Goal: Task Accomplishment & Management: Use online tool/utility

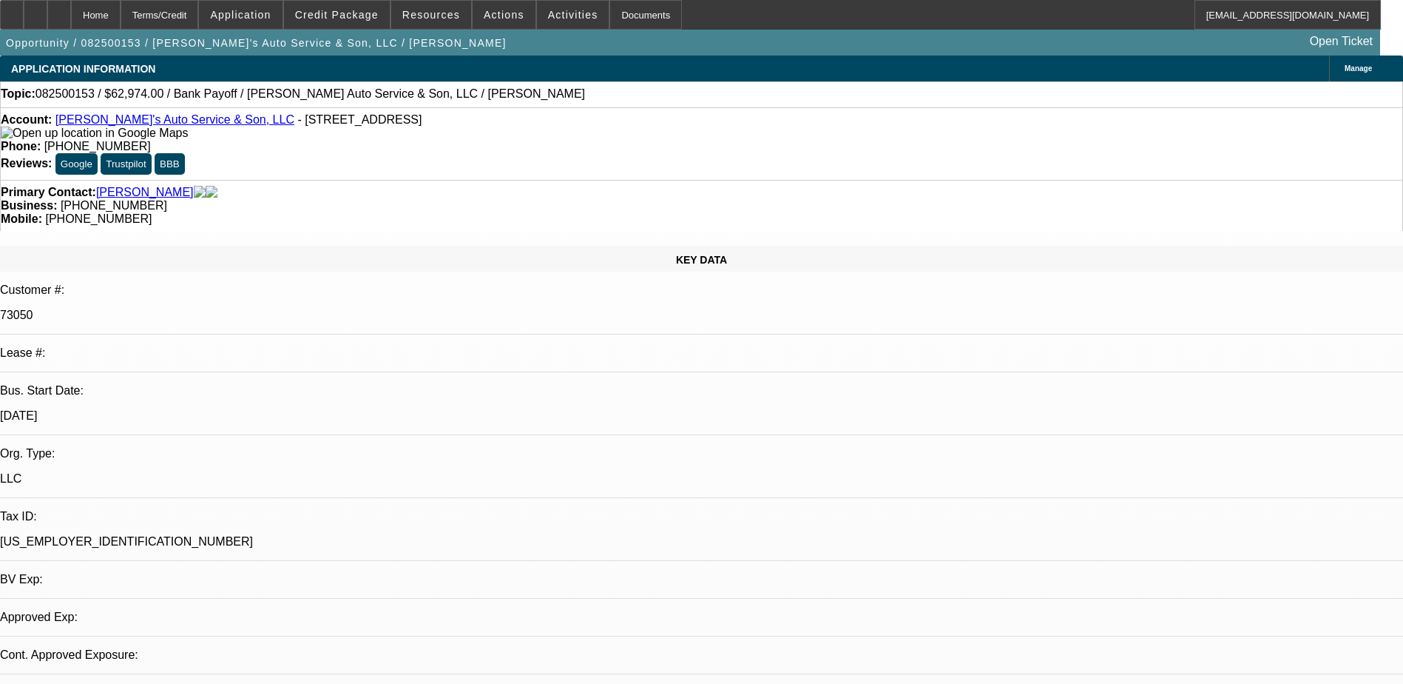
select select "0"
select select "2"
select select "0.1"
select select "1"
select select "2"
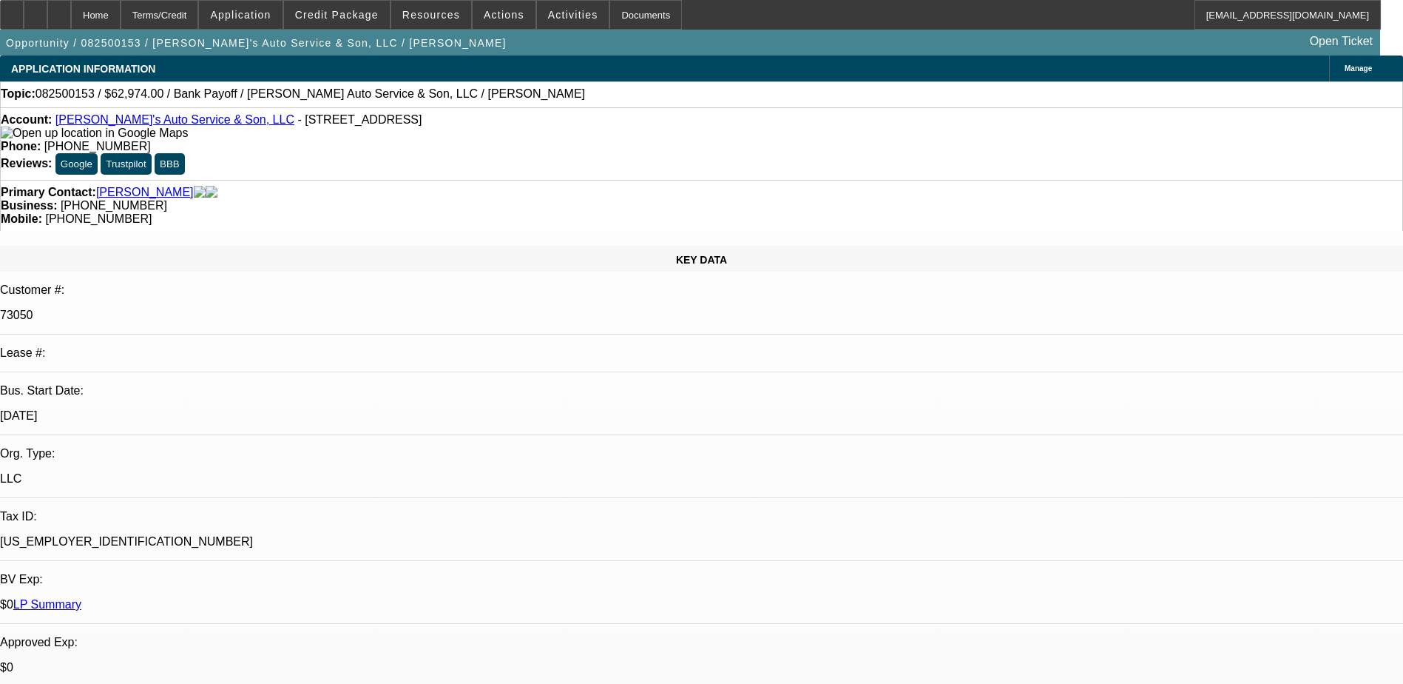
select select "4"
click at [111, 120] on link "Hank's Auto Service & Son, LLC" at bounding box center [174, 119] width 239 height 13
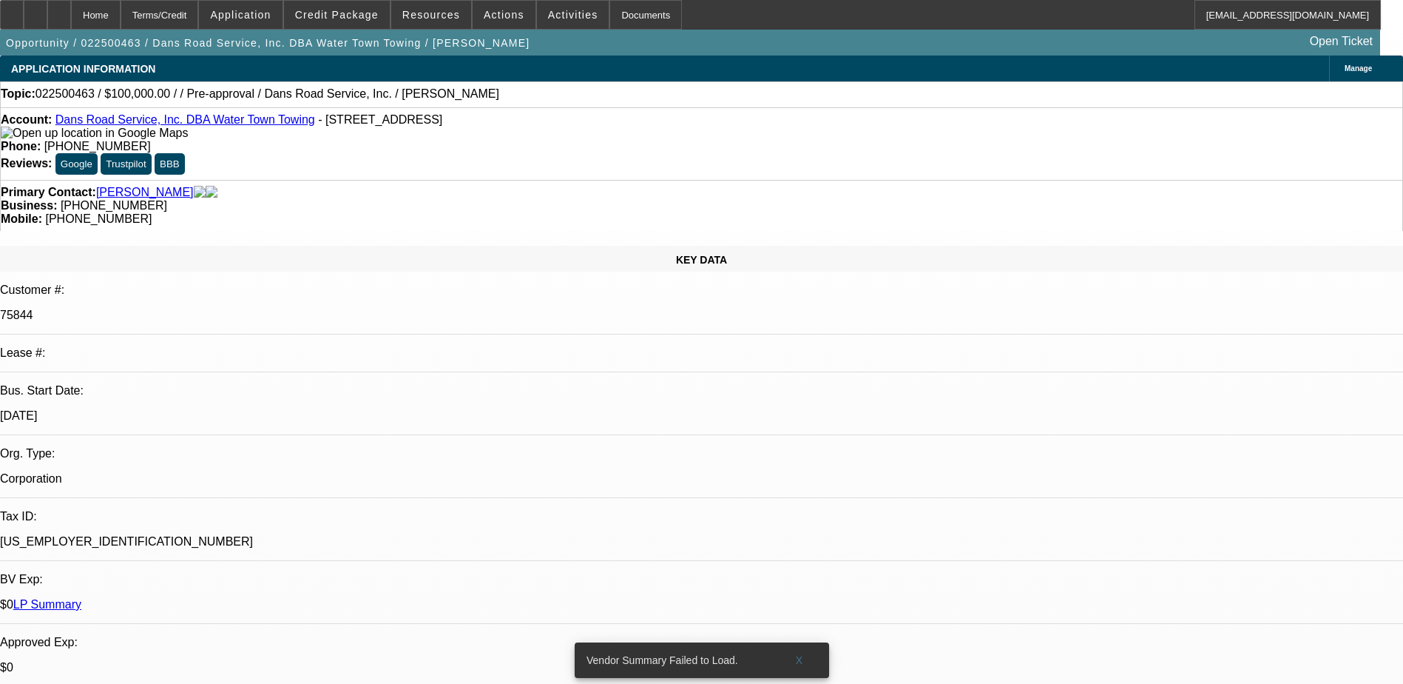
select select "0"
select select "2"
select select "0.1"
select select "4"
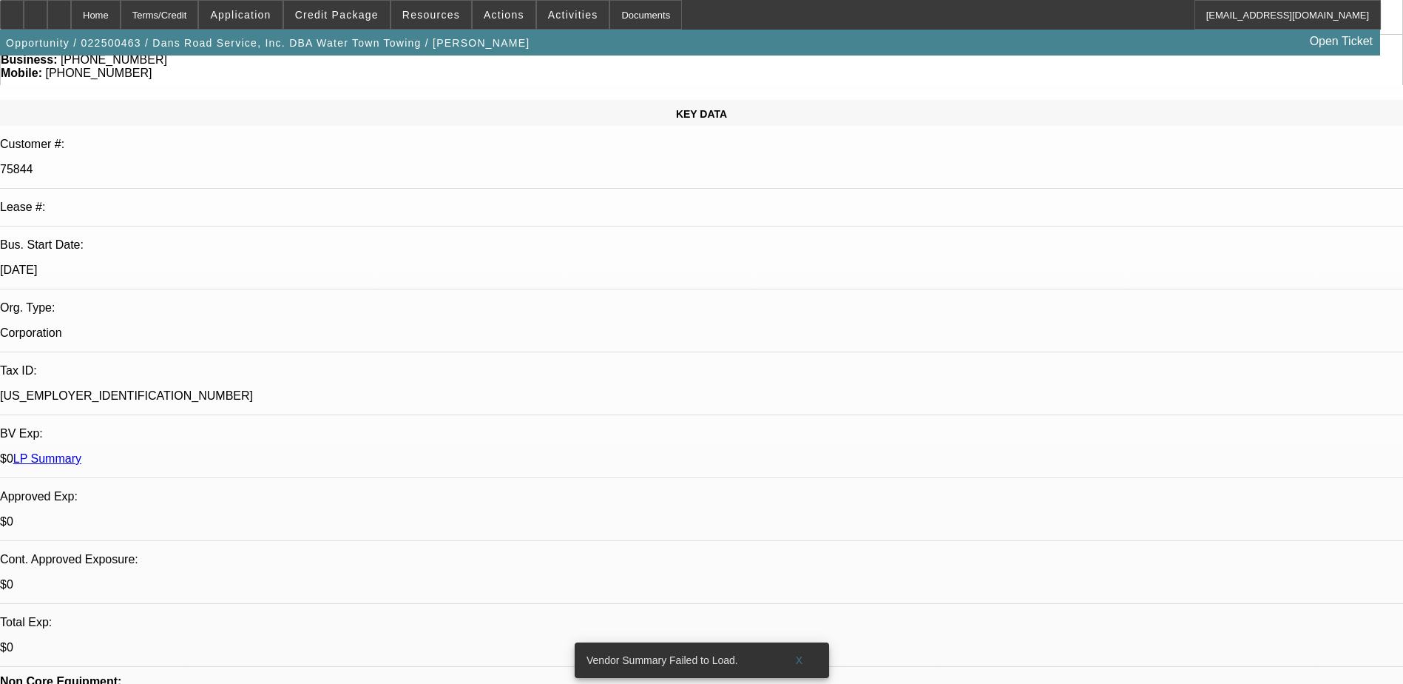
scroll to position [148, 0]
click at [795, 651] on span at bounding box center [799, 660] width 47 height 36
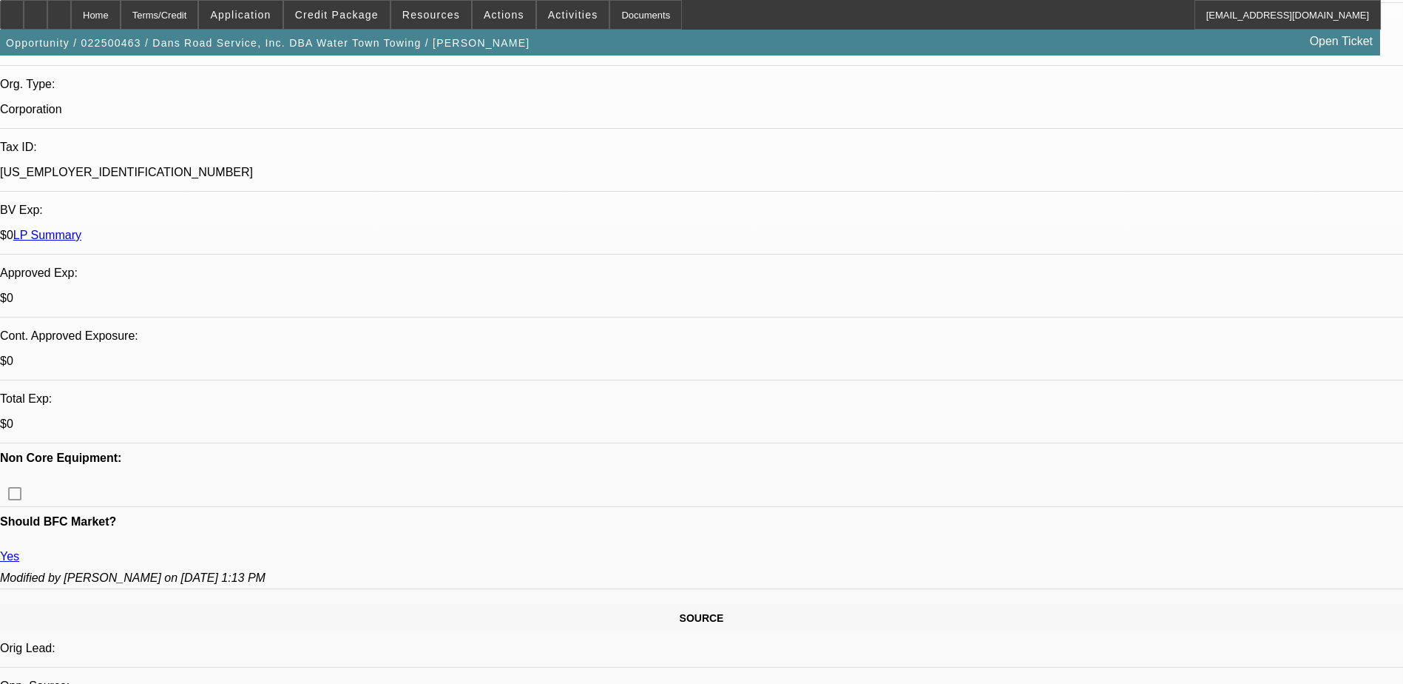
scroll to position [370, 0]
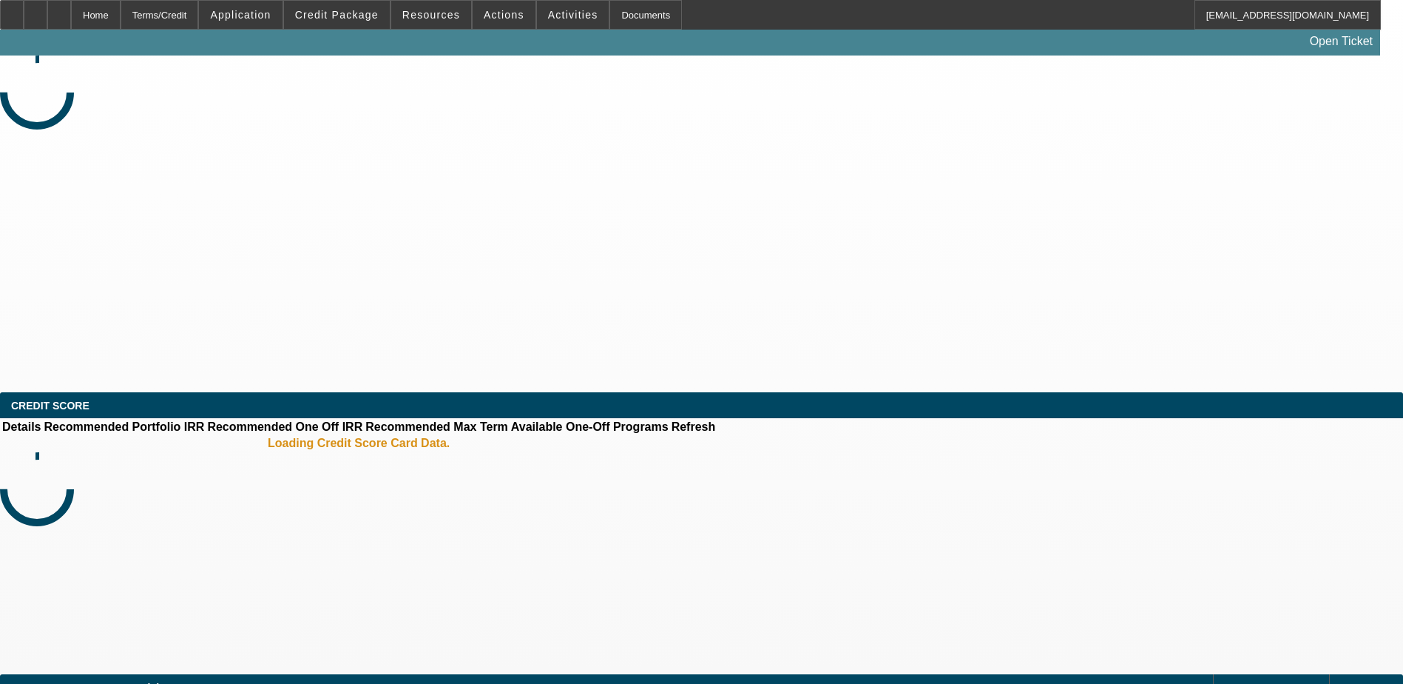
select select "0"
select select "2"
select select "0"
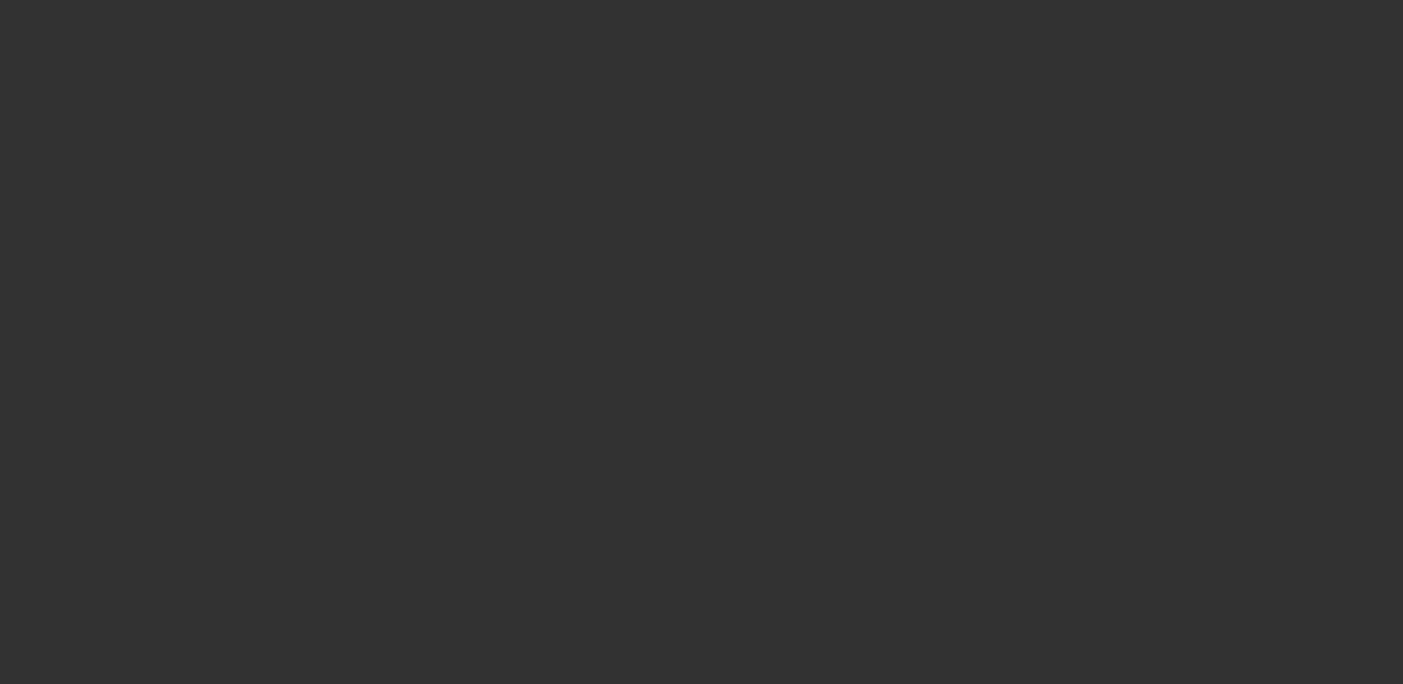
select select "1"
select select "2"
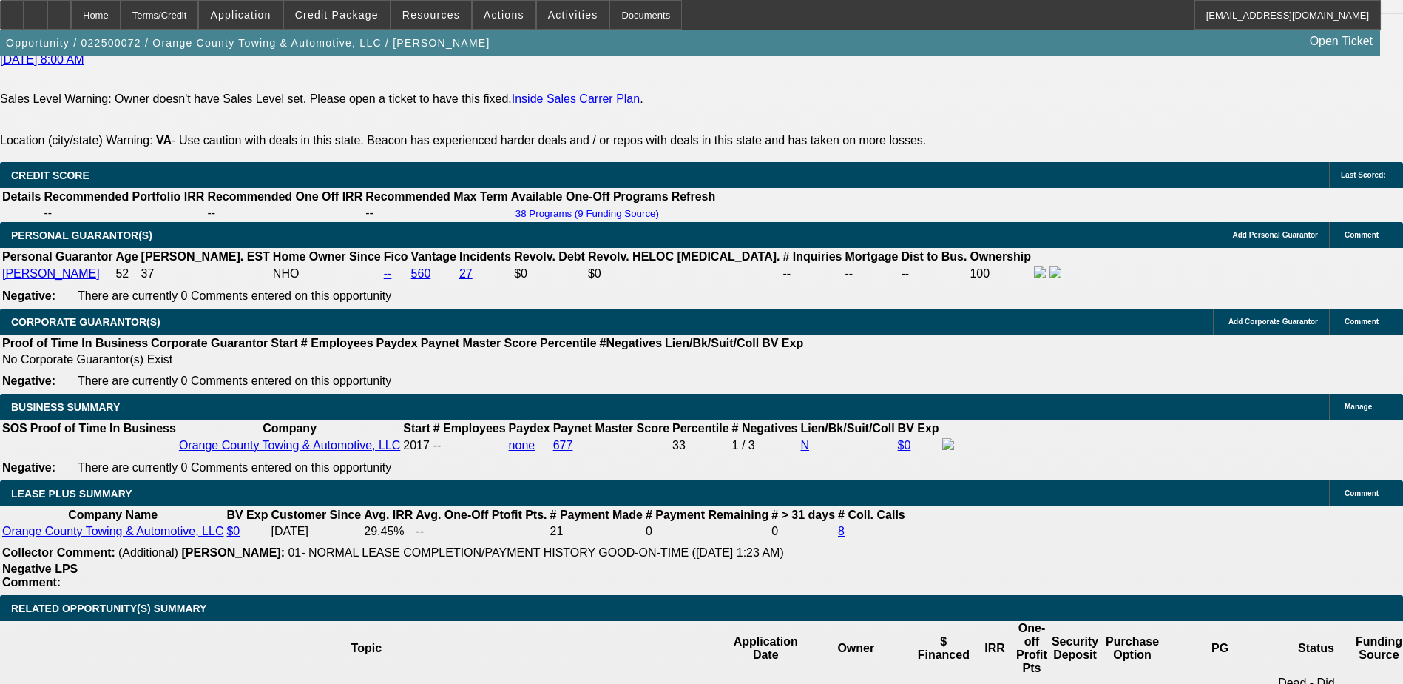
scroll to position [2219, 0]
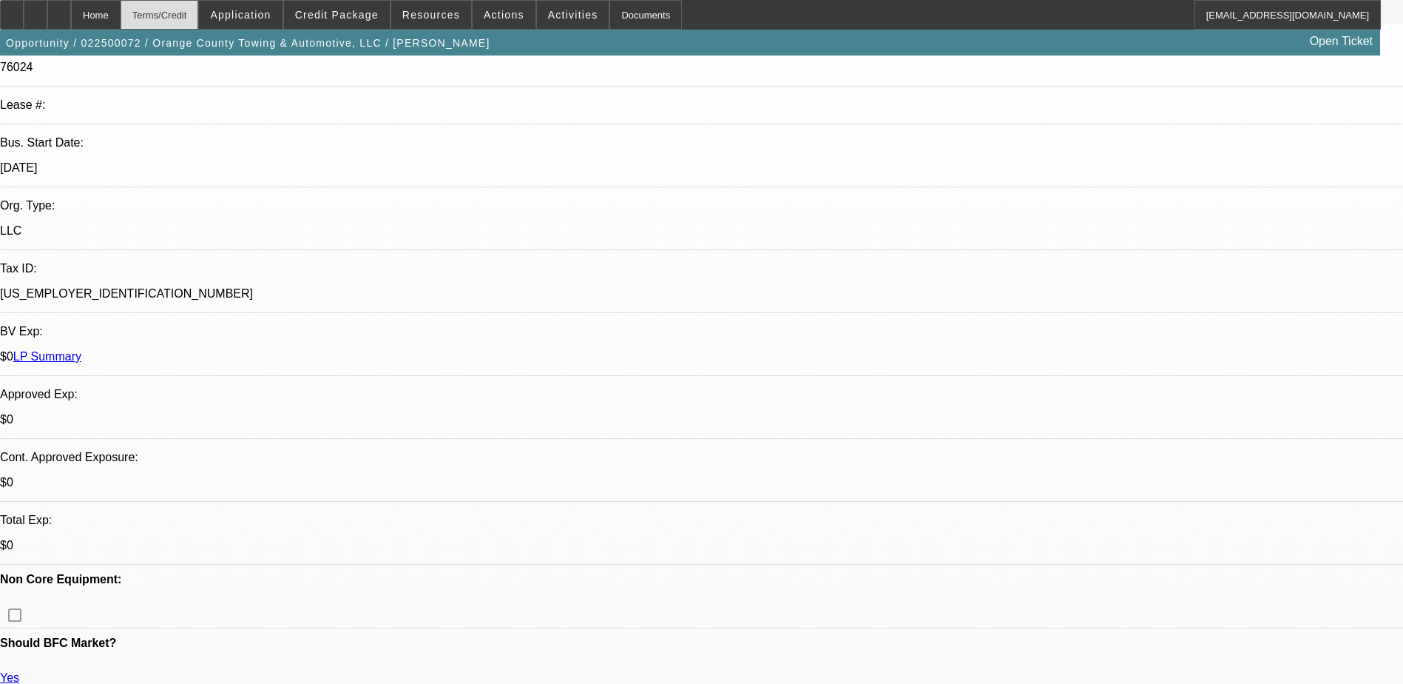
scroll to position [222, 0]
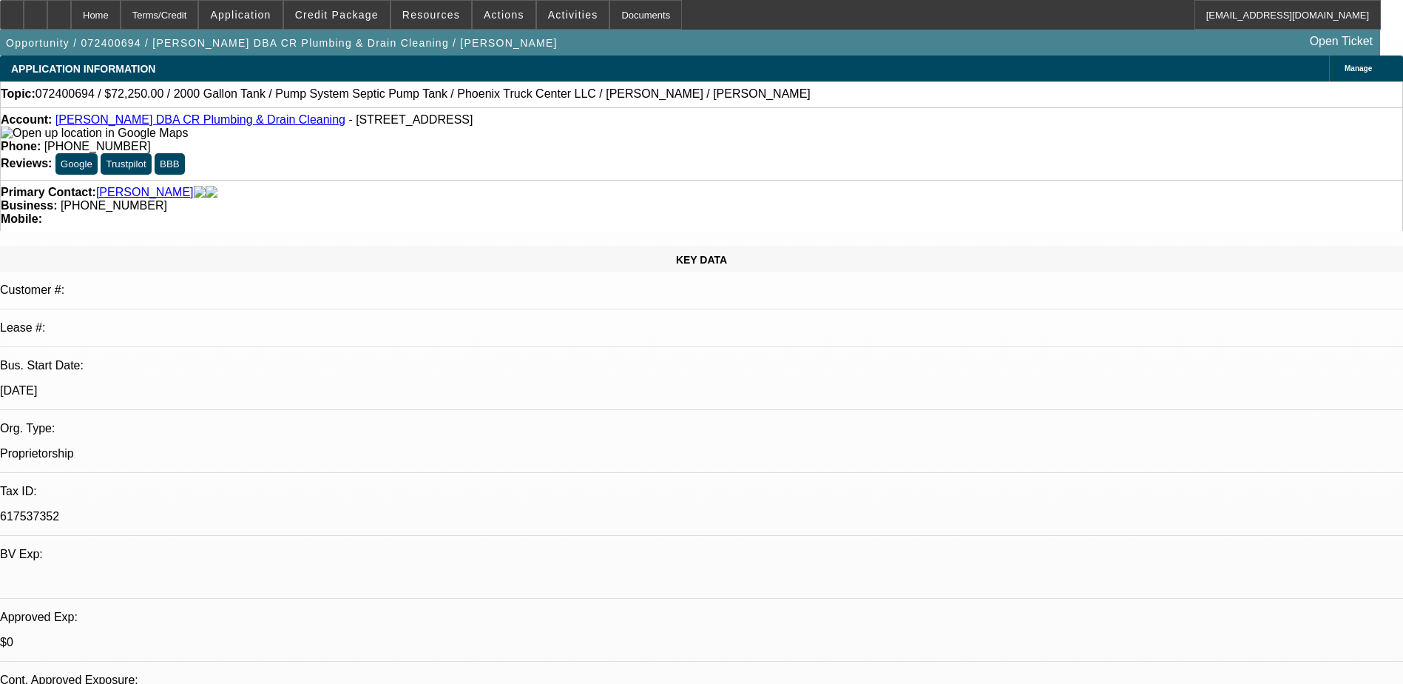
select select "0.15"
select select "0"
select select "0.1"
select select "0.15"
select select "0"
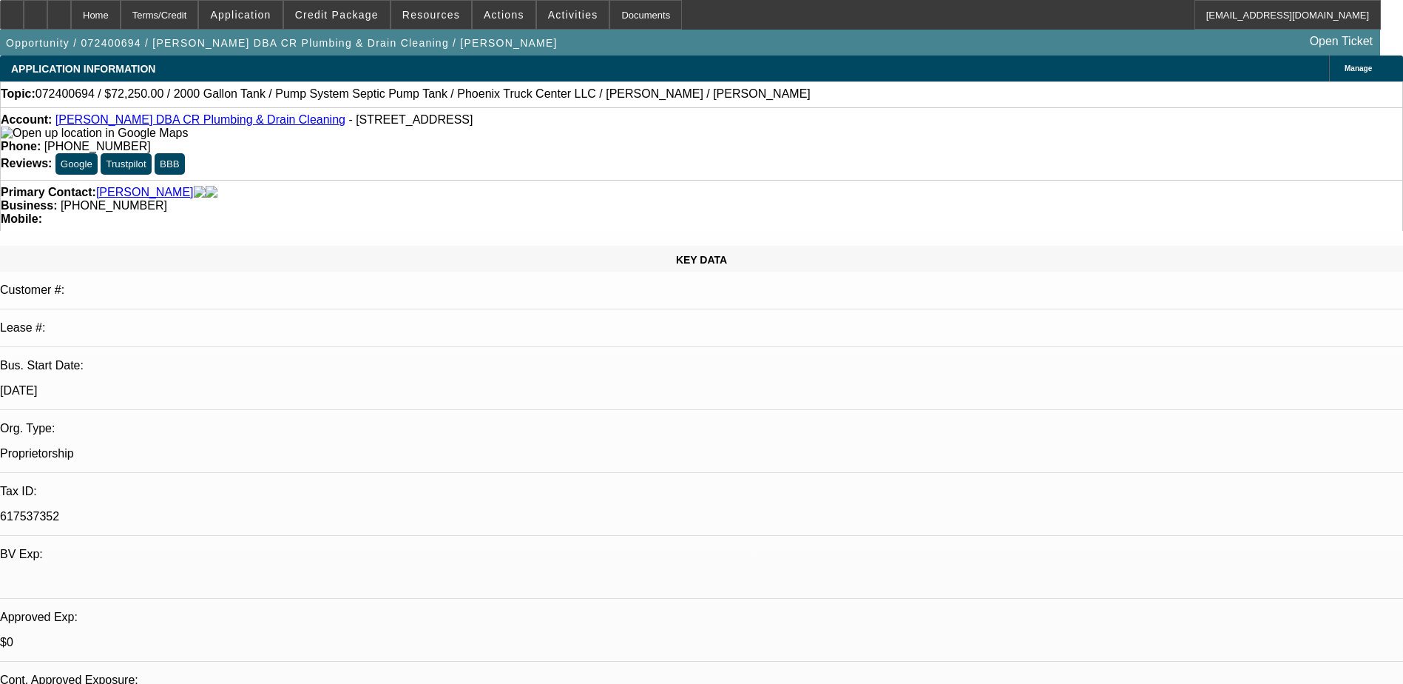
select select "0.1"
select select "0.15"
select select "0"
select select "0.1"
select select "0"
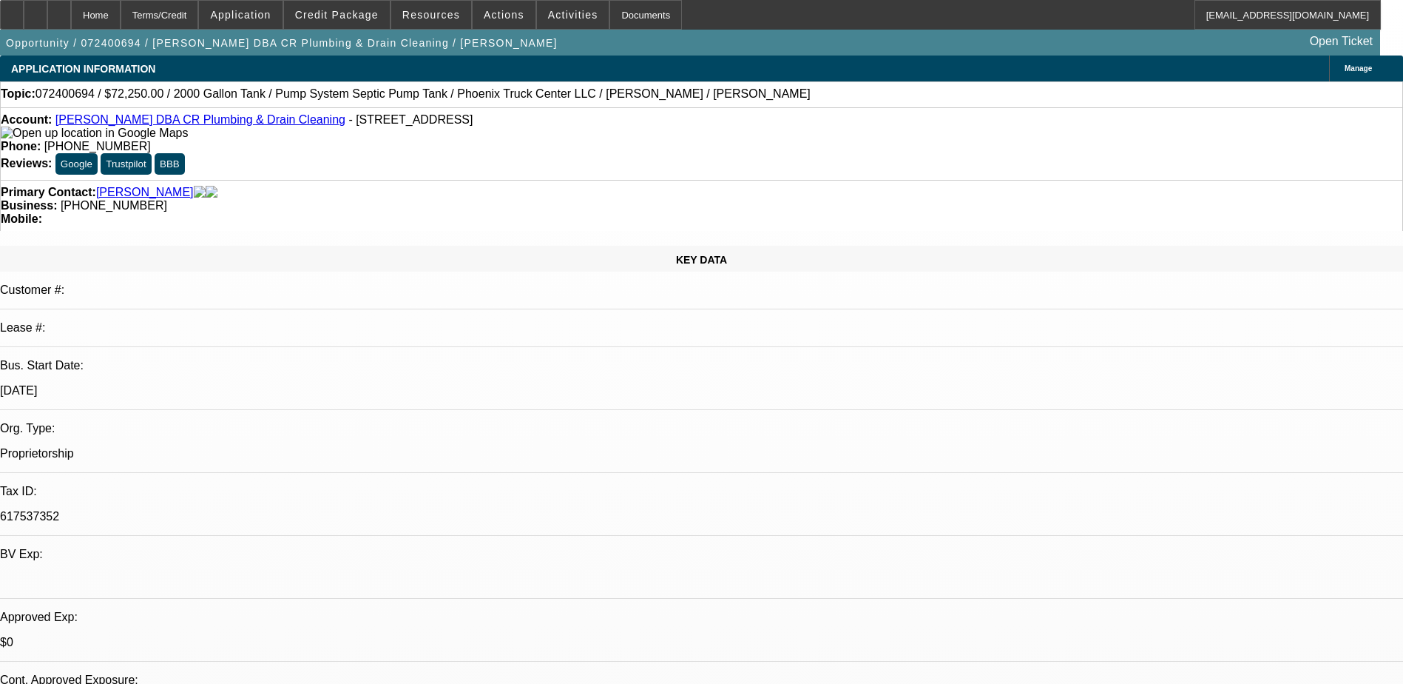
select select "0"
select select "0.1"
select select "1"
select select "2"
select select "4"
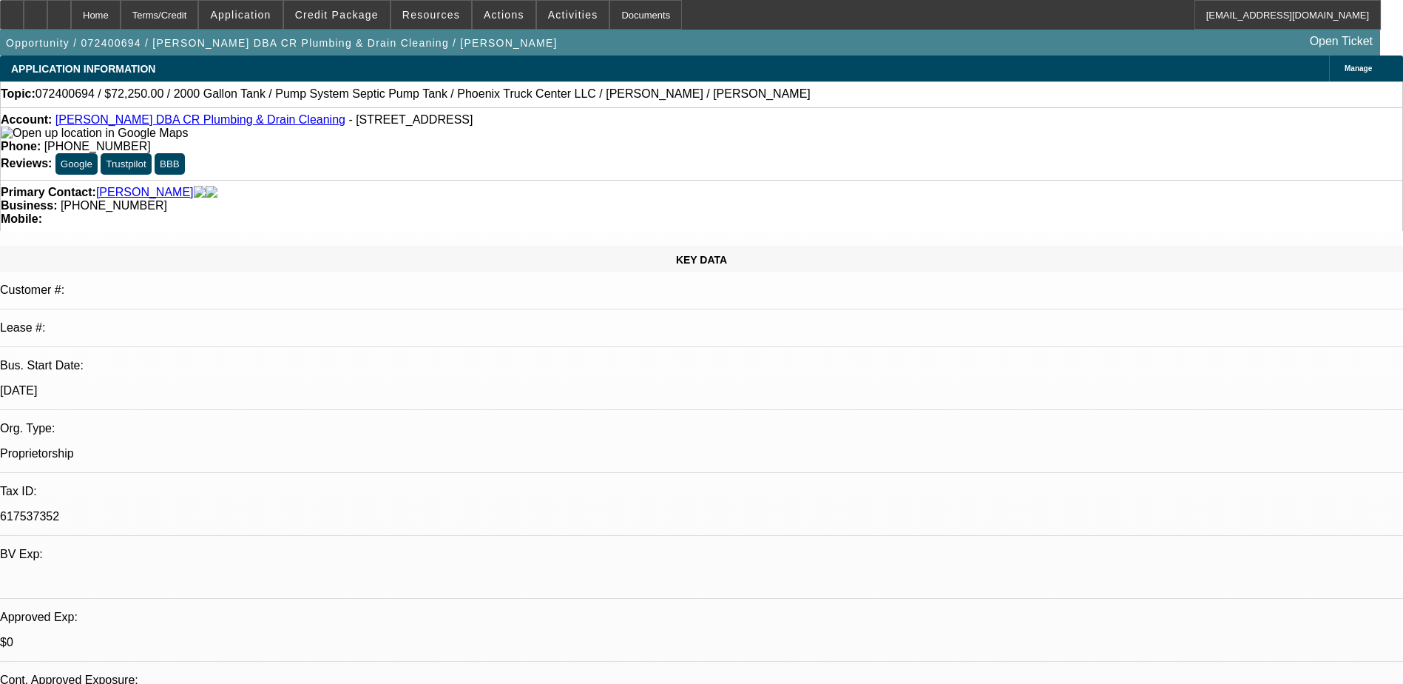
select select "1"
select select "2"
select select "4"
select select "1"
select select "2"
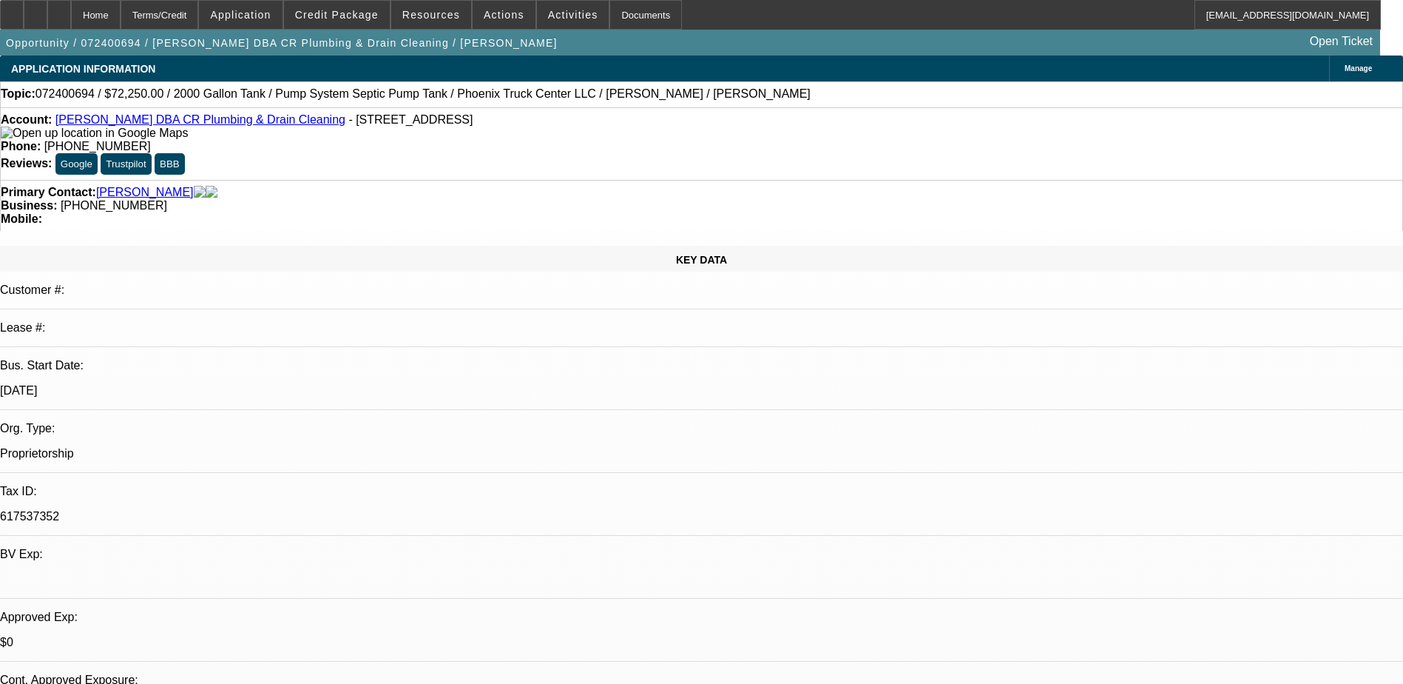
select select "4"
select select "1"
select select "2"
select select "4"
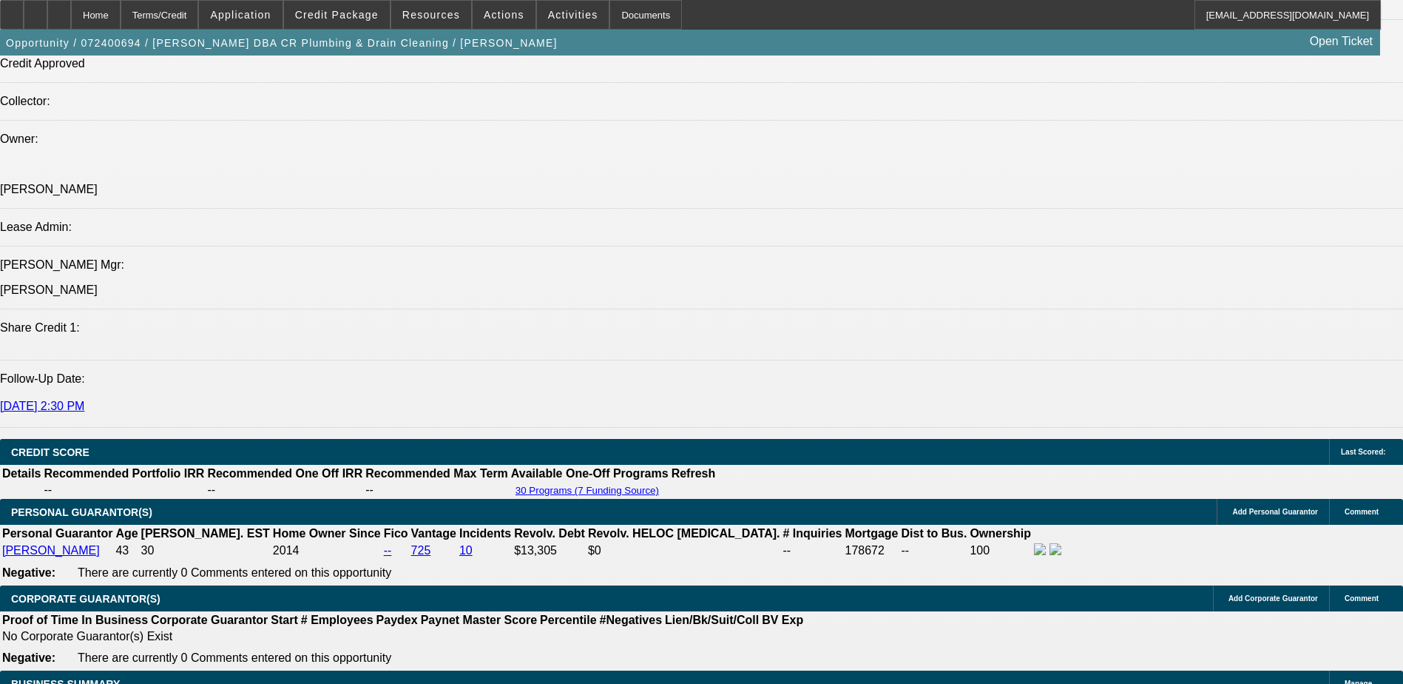
scroll to position [1701, 0]
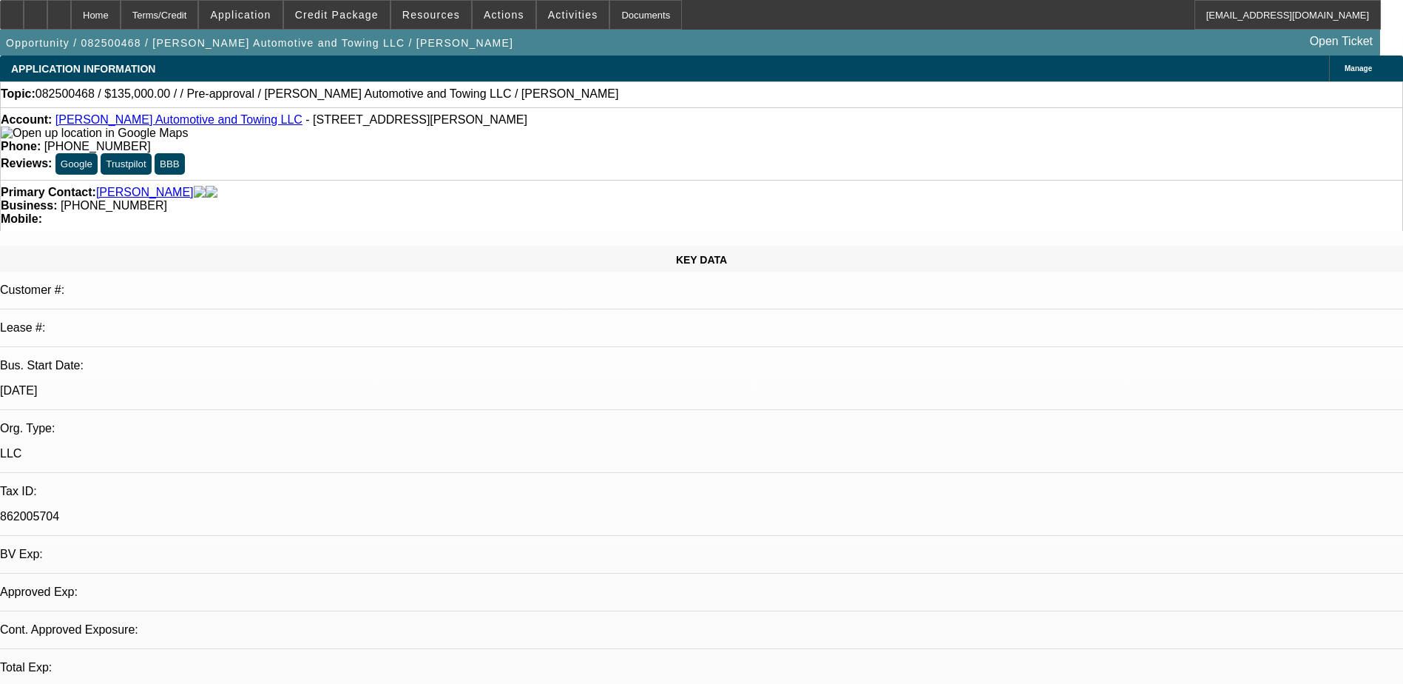
select select "0"
select select "2"
select select "0.1"
select select "1"
select select "2"
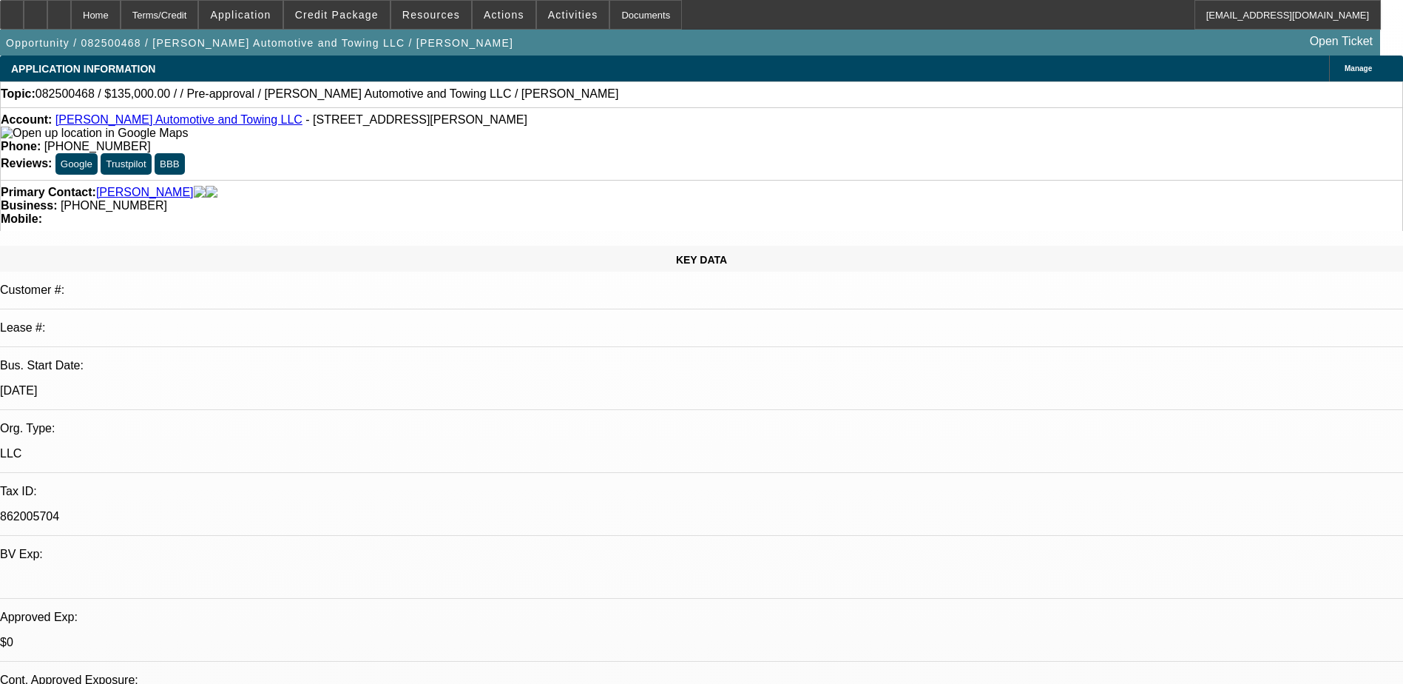
select select "4"
click at [345, 10] on span "Credit Package" at bounding box center [337, 15] width 84 height 12
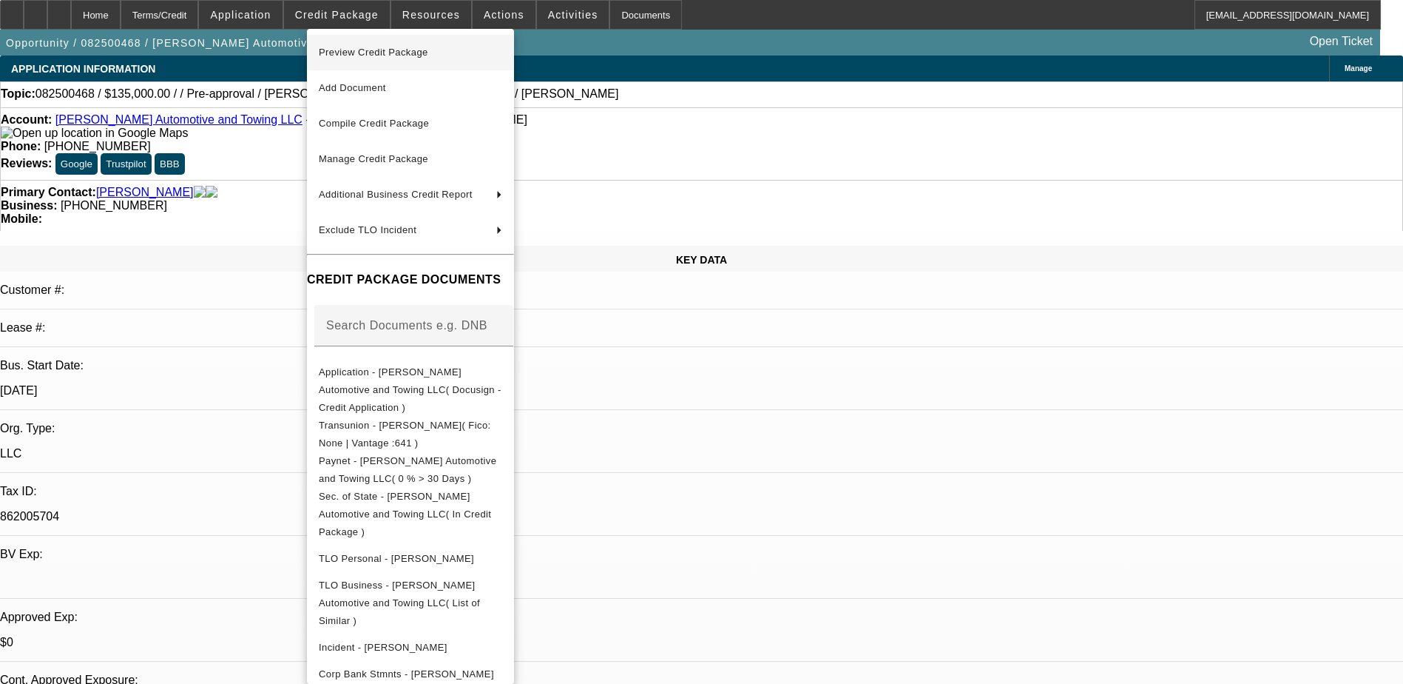
click at [386, 44] on span "Preview Credit Package" at bounding box center [410, 53] width 183 height 18
